Goal: Task Accomplishment & Management: Use online tool/utility

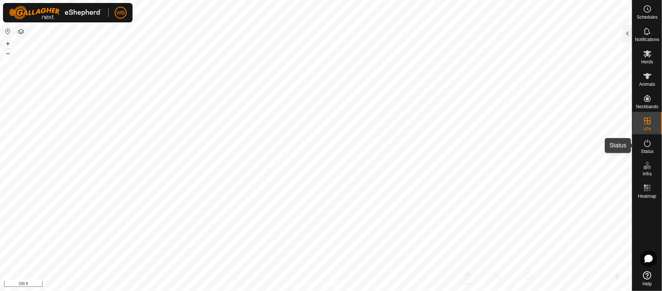
click at [649, 150] on span "Status" at bounding box center [646, 151] width 13 height 4
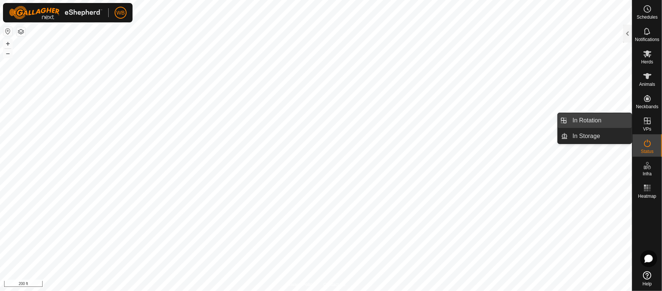
click at [595, 120] on link "In Rotation" at bounding box center [600, 120] width 64 height 15
click at [647, 119] on icon at bounding box center [647, 120] width 9 height 9
click at [616, 119] on link "In Rotation" at bounding box center [600, 120] width 64 height 15
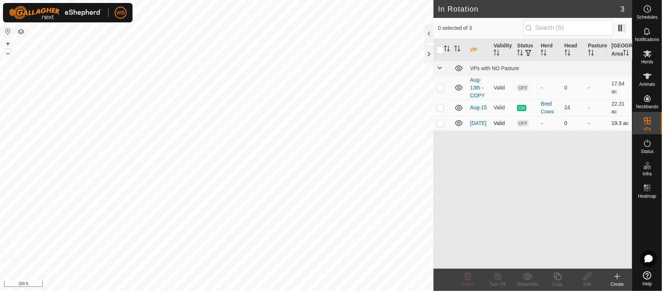
click at [438, 126] on p-checkbox at bounding box center [439, 123] width 7 height 6
click at [471, 283] on span "Delete" at bounding box center [467, 284] width 13 height 5
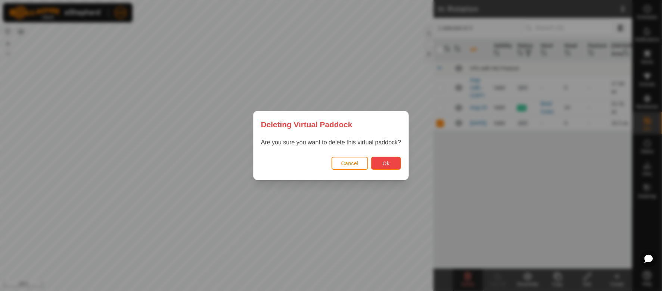
click at [386, 163] on span "Ok" at bounding box center [385, 163] width 7 height 6
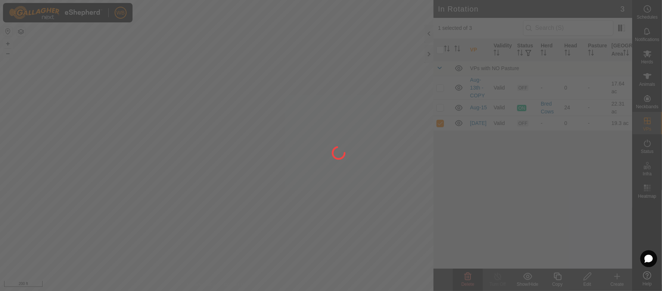
checkbox input "false"
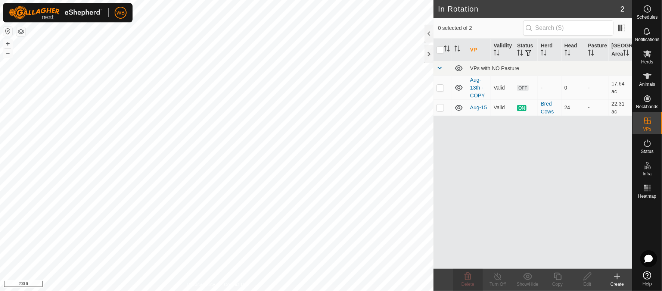
click at [619, 281] on div "Create" at bounding box center [617, 284] width 30 height 7
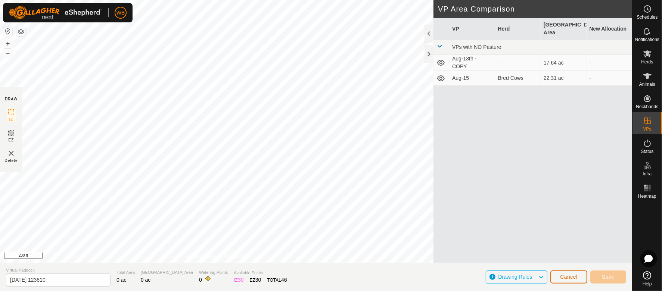
click at [572, 277] on span "Cancel" at bounding box center [569, 277] width 18 height 6
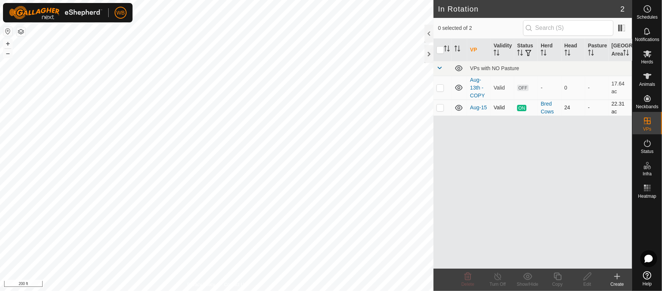
click at [442, 110] on p-checkbox at bounding box center [439, 107] width 7 height 6
checkbox input "true"
click at [555, 279] on icon at bounding box center [557, 276] width 9 height 9
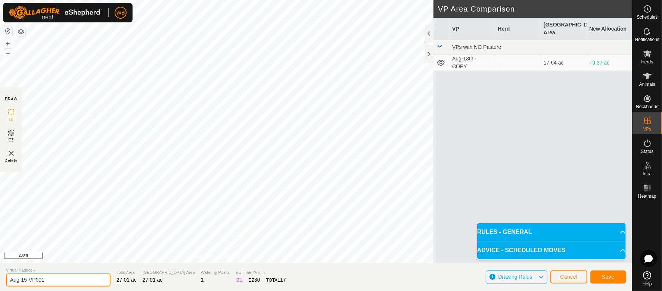
click at [70, 277] on input "Aug-15-VP001" at bounding box center [58, 280] width 104 height 13
type input "A"
type input "[DATE]"
click at [607, 278] on span "Save" at bounding box center [608, 277] width 13 height 6
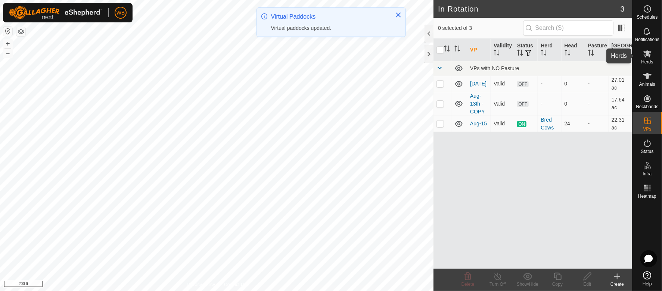
click at [644, 63] on span "Herds" at bounding box center [647, 62] width 12 height 4
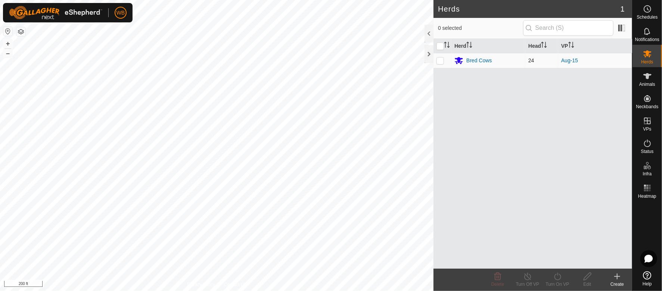
click at [437, 60] on p-checkbox at bounding box center [439, 60] width 7 height 6
checkbox input "true"
click at [562, 273] on icon at bounding box center [557, 276] width 9 height 9
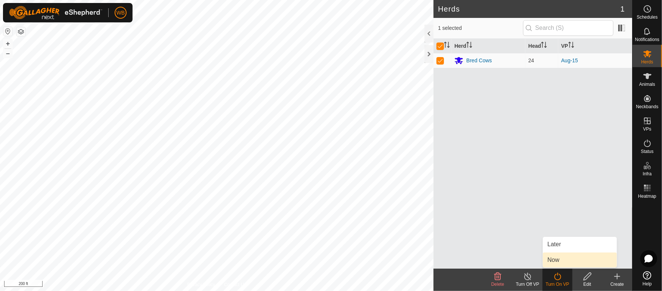
click at [559, 258] on link "Now" at bounding box center [580, 260] width 74 height 15
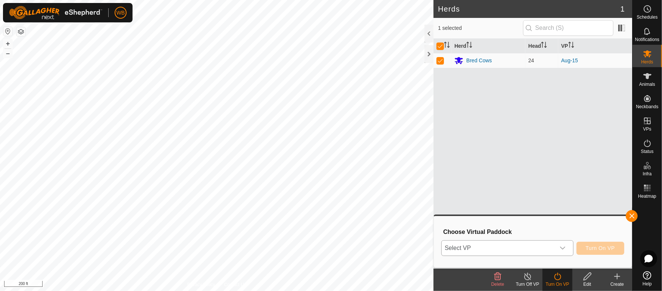
click at [559, 248] on div "dropdown trigger" at bounding box center [562, 248] width 15 height 15
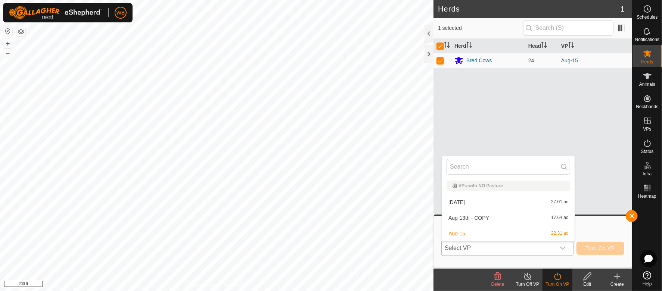
click at [503, 202] on li "Aug 18th 27.01 ac" at bounding box center [508, 202] width 132 height 15
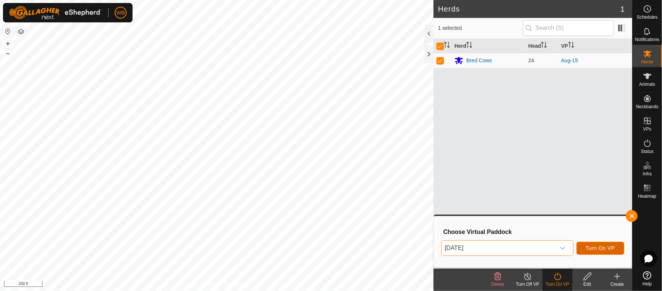
click at [602, 251] on span "Turn On VP" at bounding box center [599, 248] width 29 height 6
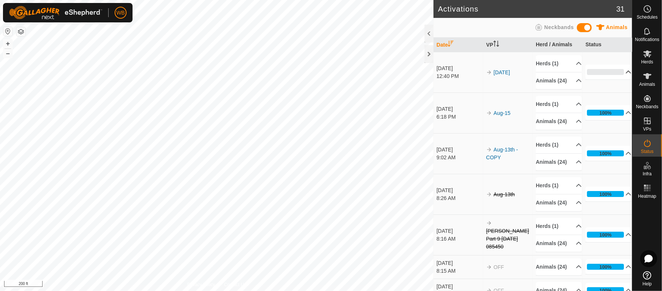
click at [602, 78] on p-accordion-header "0%" at bounding box center [608, 72] width 46 height 15
